Goal: Connect with others: Connect with others

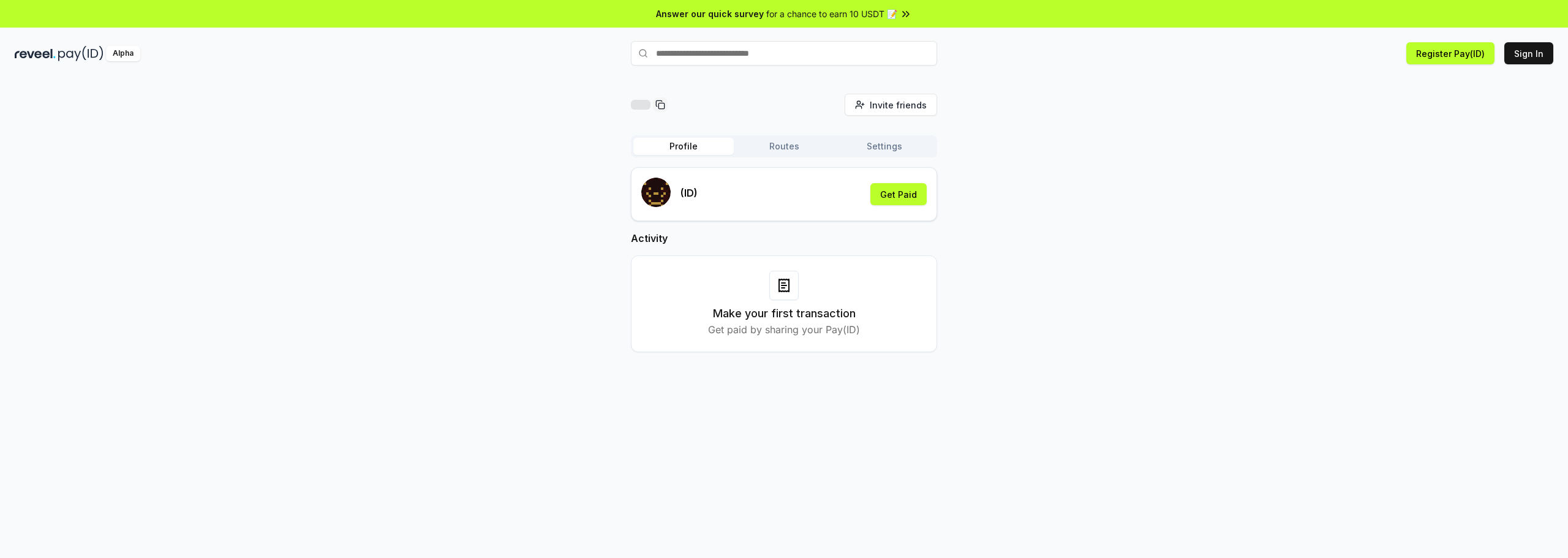
click at [661, 199] on rect "submit" at bounding box center [662, 200] width 3 height 3
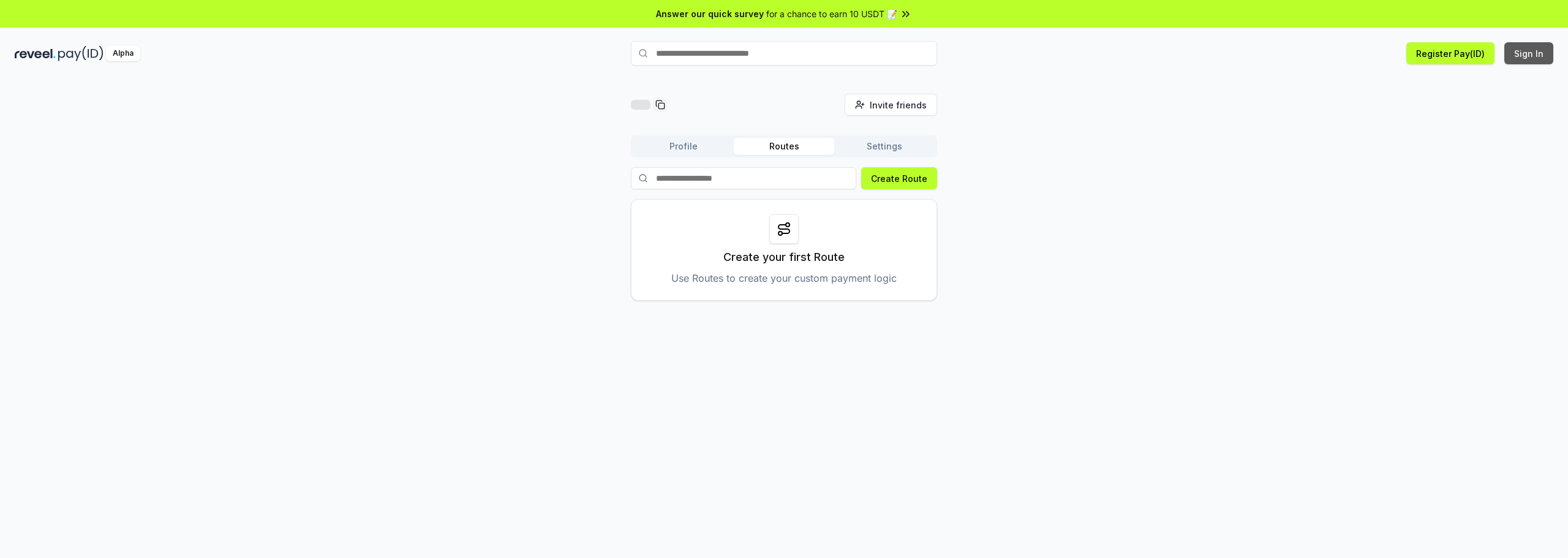
click at [1522, 59] on button "Sign In" at bounding box center [1529, 53] width 49 height 22
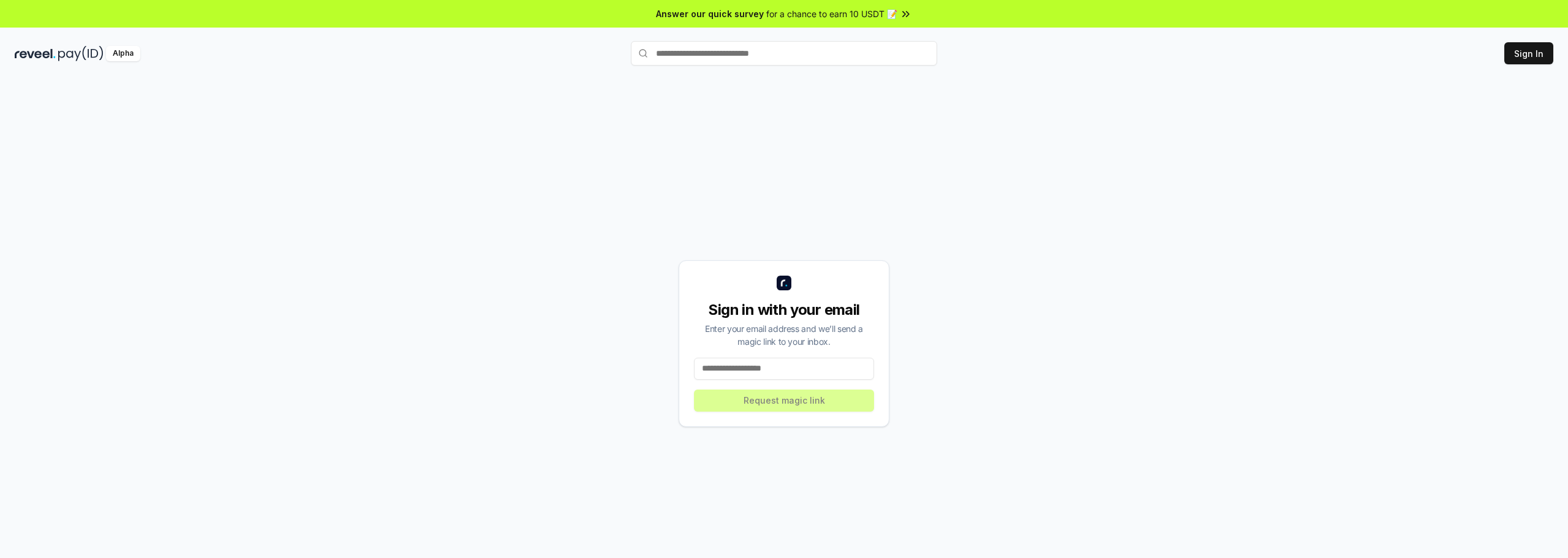
click at [798, 379] on input at bounding box center [784, 369] width 180 height 22
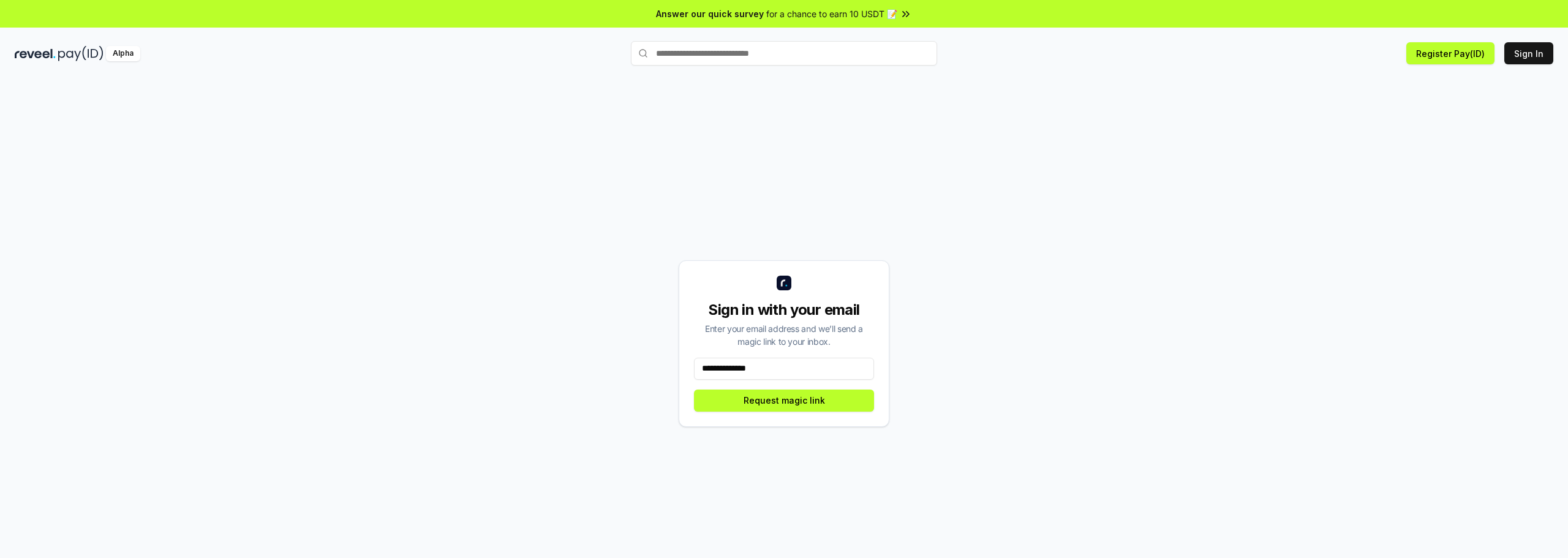
type input "**********"
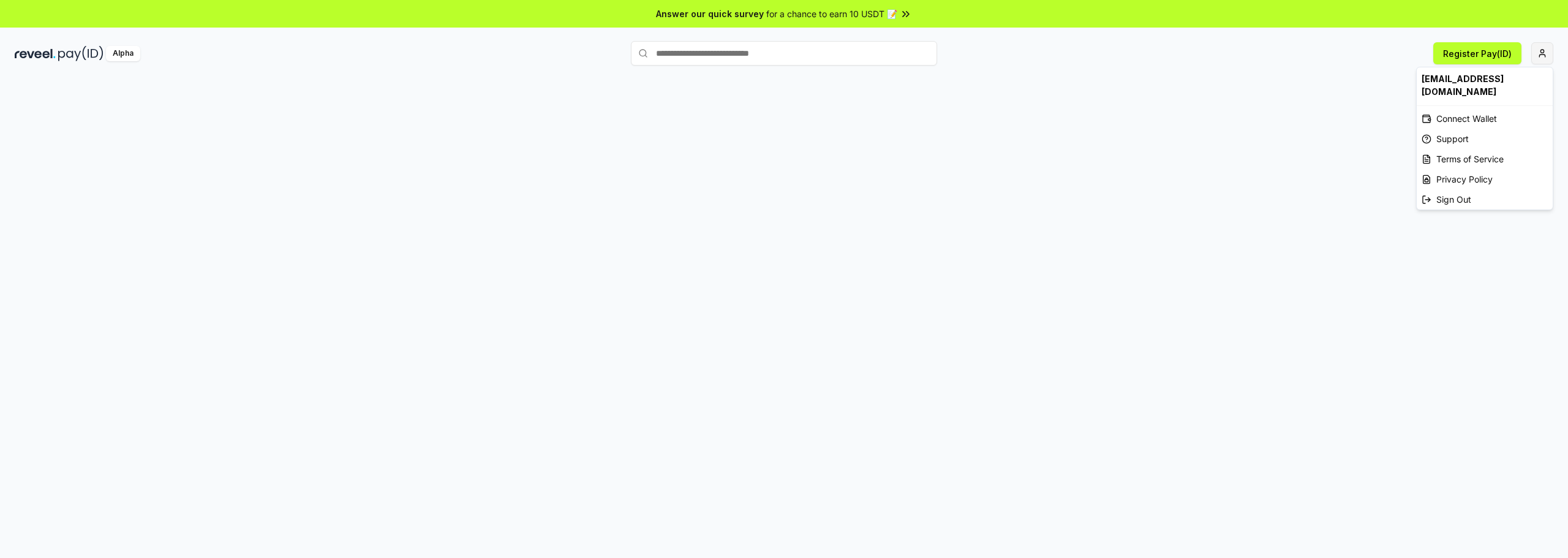
click at [1540, 52] on html "Answer our quick survey for a chance to earn 10 USDT 📝 Alpha Register Pay(ID) c…" at bounding box center [784, 279] width 1568 height 558
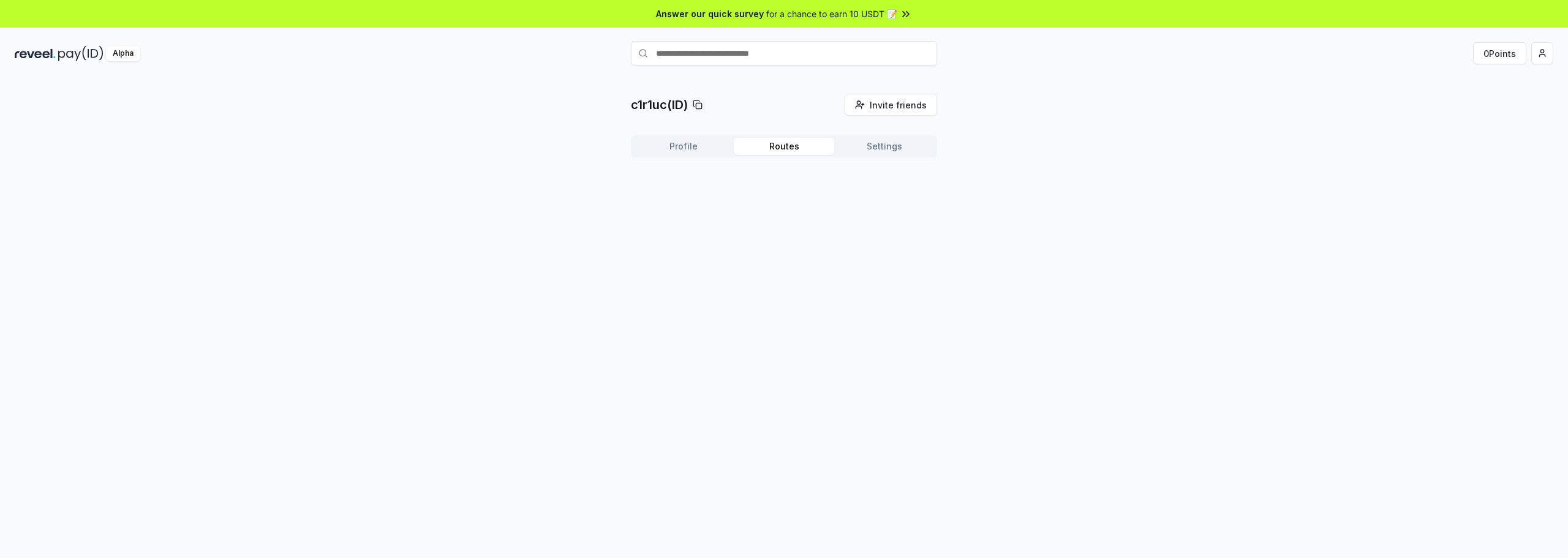
click at [789, 152] on button "Routes" at bounding box center [784, 146] width 101 height 17
click at [871, 147] on button "Settings" at bounding box center [885, 146] width 101 height 17
click at [877, 106] on span "Invite friends" at bounding box center [898, 105] width 57 height 13
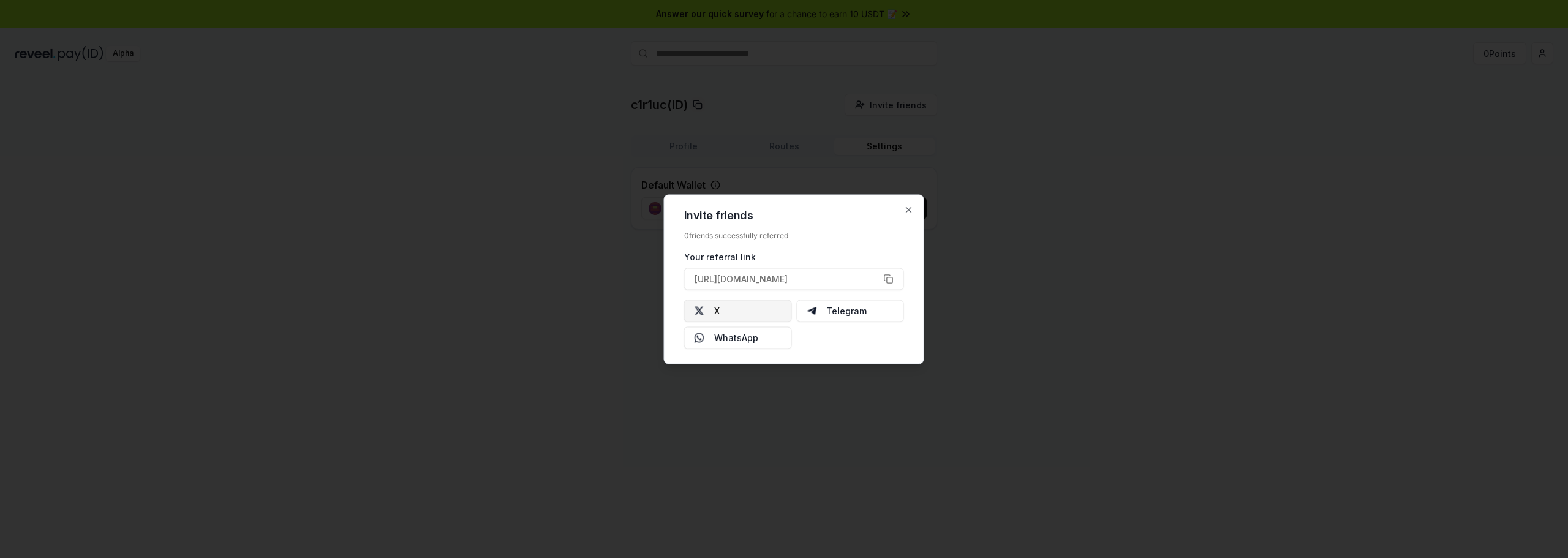
click at [766, 314] on button "X" at bounding box center [737, 310] width 108 height 22
drag, startPoint x: 913, startPoint y: 207, endPoint x: 584, endPoint y: 9, distance: 384.0
click at [912, 207] on icon "button" at bounding box center [909, 209] width 10 height 10
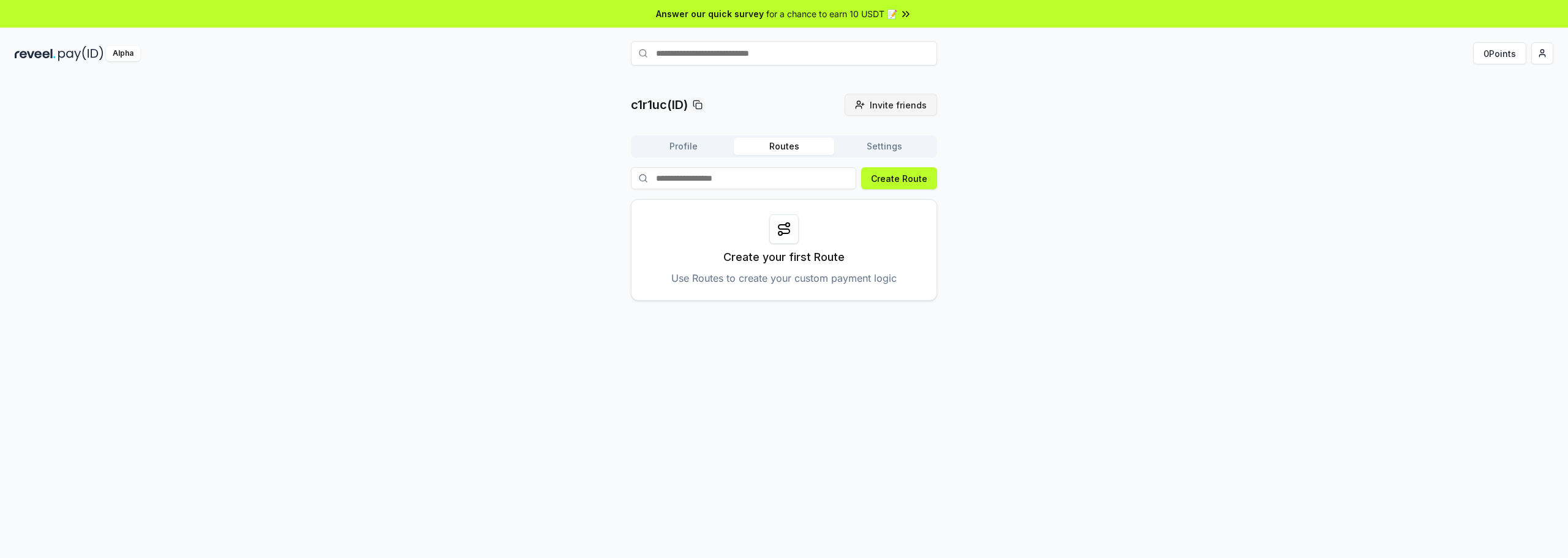
click at [898, 106] on span "Invite friends" at bounding box center [898, 105] width 57 height 13
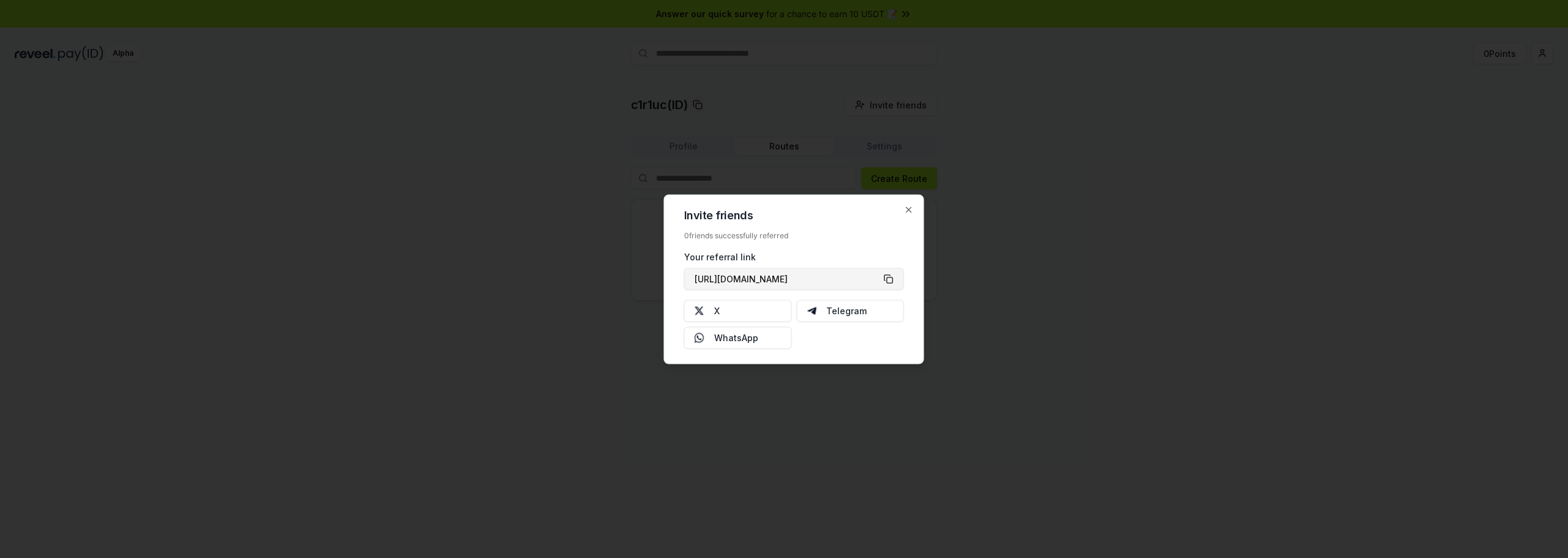
click at [892, 275] on button "[URL][DOMAIN_NAME]" at bounding box center [794, 278] width 220 height 22
